Goal: Information Seeking & Learning: Learn about a topic

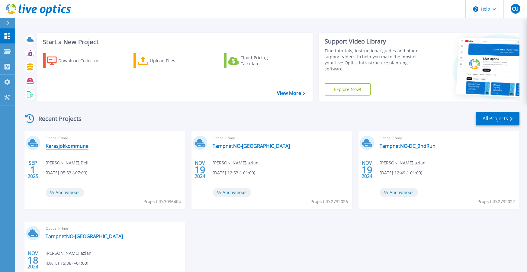
click at [74, 145] on link "Karasjokkommune" at bounding box center [67, 146] width 43 height 6
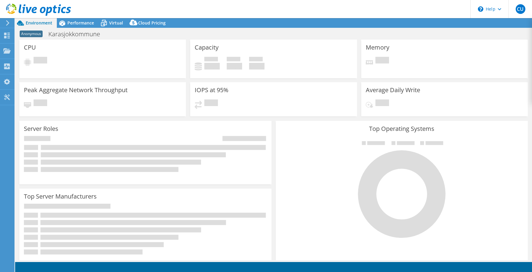
select select "USD"
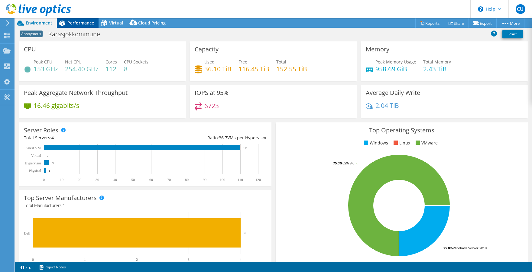
click at [79, 23] on span "Performance" at bounding box center [80, 23] width 27 height 6
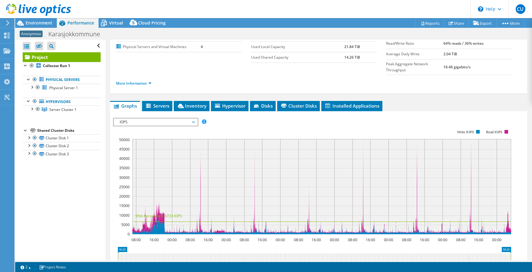
scroll to position [50, 0]
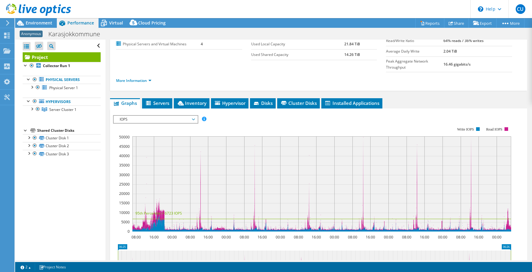
click at [192, 116] on span "IOPS" at bounding box center [156, 119] width 78 height 7
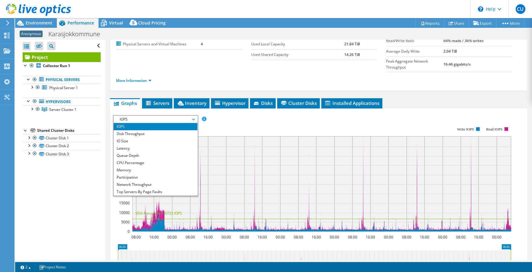
click at [194, 116] on span "IOPS" at bounding box center [156, 119] width 78 height 7
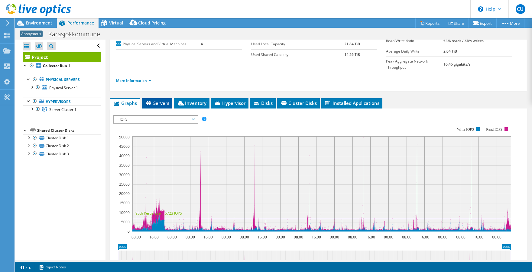
click at [158, 100] on span "Servers" at bounding box center [157, 103] width 24 height 6
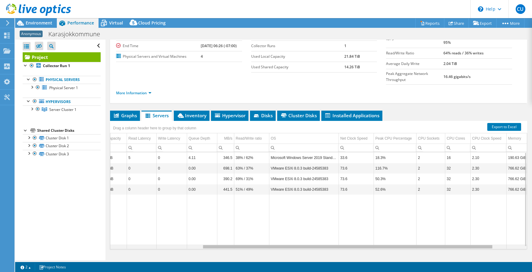
scroll to position [0, 131]
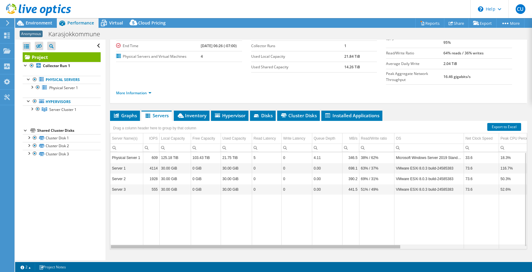
drag, startPoint x: 392, startPoint y: 234, endPoint x: 333, endPoint y: 234, distance: 59.2
click at [338, 235] on body "CU End User [PERSON_NAME] [EMAIL_ADDRESS][PERSON_NAME][DOMAIN_NAME] TD SYNNEX M…" at bounding box center [266, 136] width 532 height 272
click at [259, 114] on icon at bounding box center [257, 116] width 6 height 4
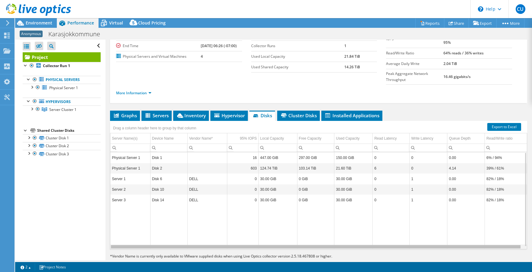
click at [237, 245] on div "Data grid" at bounding box center [315, 246] width 409 height 3
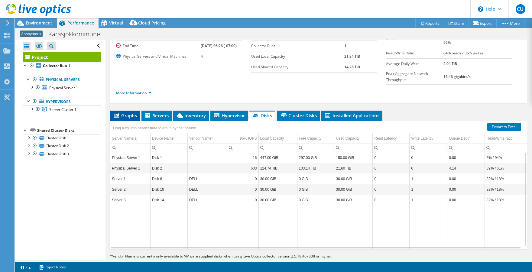
click at [125, 112] on span "Graphs" at bounding box center [125, 115] width 24 height 6
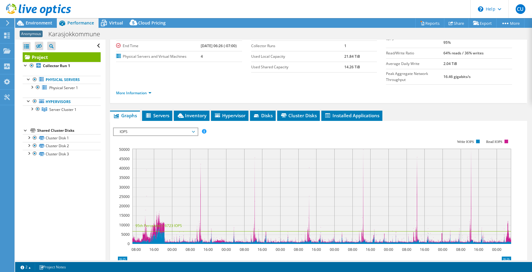
click at [192, 128] on span "IOPS" at bounding box center [156, 131] width 78 height 7
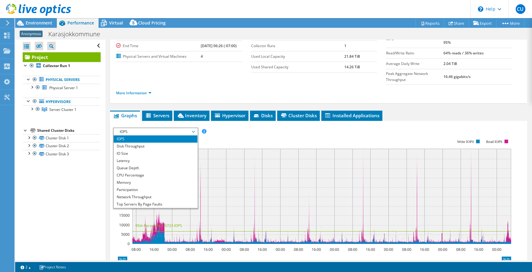
click at [192, 128] on span "IOPS" at bounding box center [156, 131] width 78 height 7
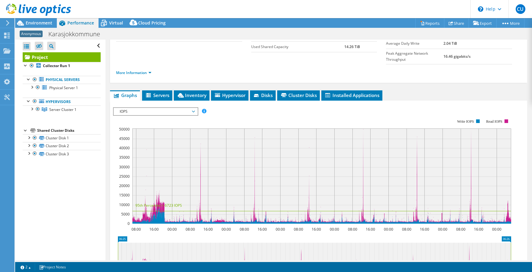
scroll to position [68, 0]
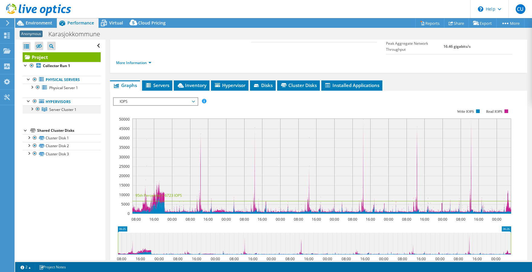
click at [31, 108] on div at bounding box center [32, 108] width 6 height 6
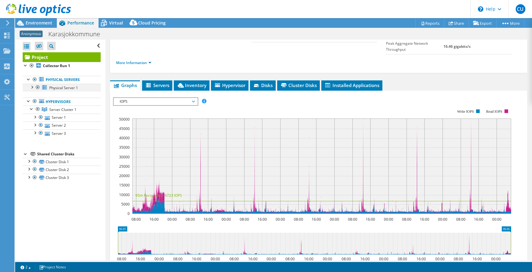
click at [38, 88] on div at bounding box center [38, 87] width 6 height 7
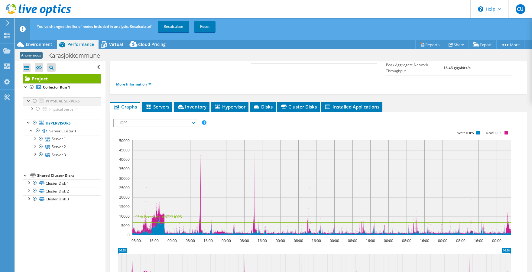
click at [35, 100] on div at bounding box center [35, 100] width 6 height 7
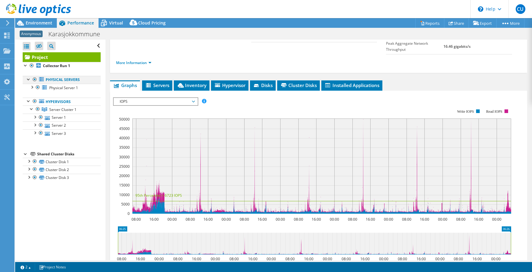
click at [33, 79] on div at bounding box center [35, 79] width 6 height 7
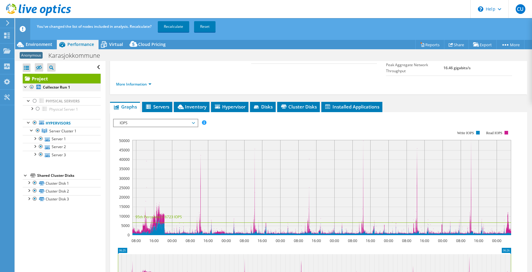
click at [31, 87] on div at bounding box center [32, 86] width 6 height 7
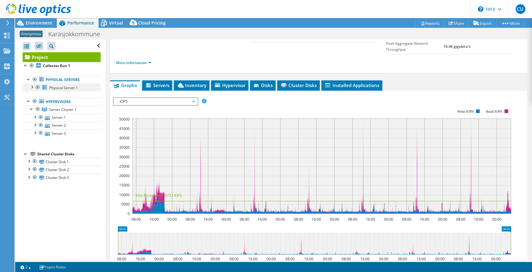
click at [37, 88] on div at bounding box center [38, 87] width 6 height 7
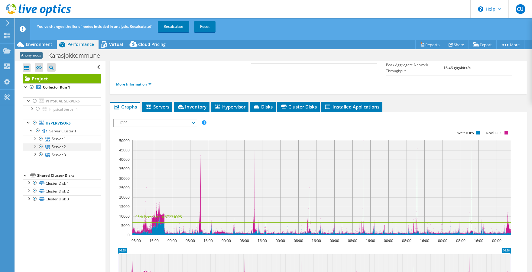
click at [41, 146] on div at bounding box center [41, 146] width 6 height 7
click at [40, 154] on div at bounding box center [41, 154] width 6 height 7
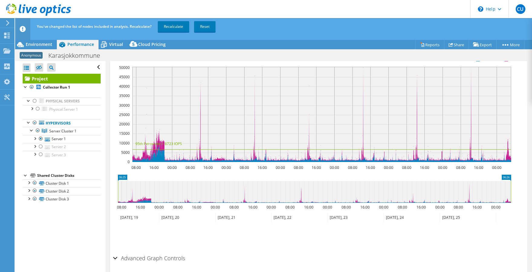
scroll to position [111, 0]
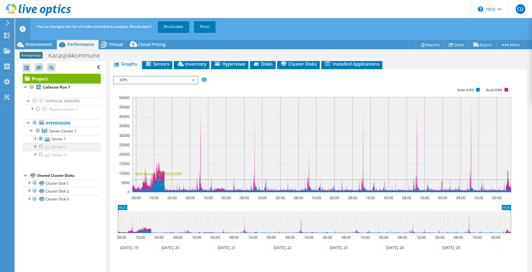
click at [41, 147] on div at bounding box center [41, 146] width 6 height 7
click at [40, 139] on div at bounding box center [41, 138] width 6 height 7
click at [40, 156] on div at bounding box center [41, 154] width 6 height 7
click at [39, 147] on div at bounding box center [41, 146] width 6 height 7
click at [39, 153] on div at bounding box center [41, 154] width 6 height 7
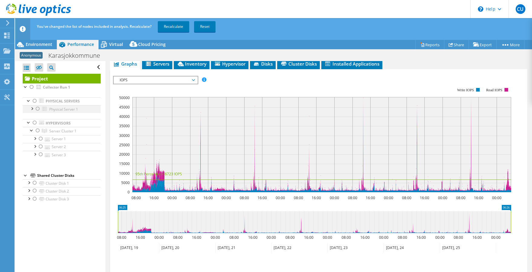
click at [37, 108] on div at bounding box center [38, 108] width 6 height 7
click at [33, 124] on div at bounding box center [35, 122] width 6 height 7
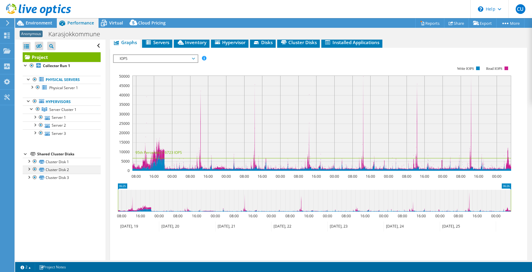
click at [35, 169] on div at bounding box center [35, 169] width 6 height 7
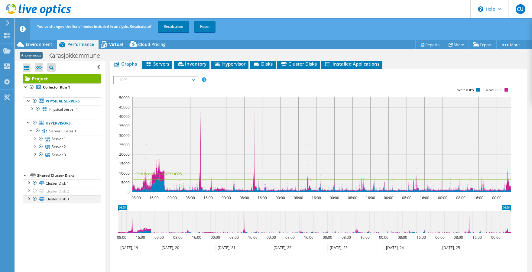
click at [34, 199] on div at bounding box center [35, 198] width 6 height 7
click at [33, 189] on div at bounding box center [35, 190] width 6 height 7
click at [33, 197] on div at bounding box center [35, 198] width 6 height 7
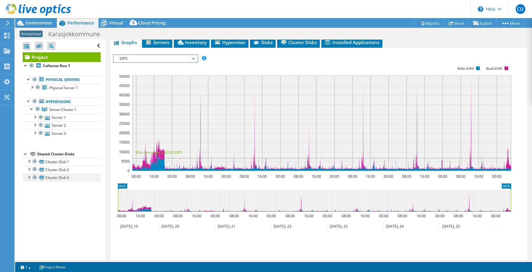
click at [28, 178] on div at bounding box center [29, 177] width 6 height 6
